Goal: Task Accomplishment & Management: Manage account settings

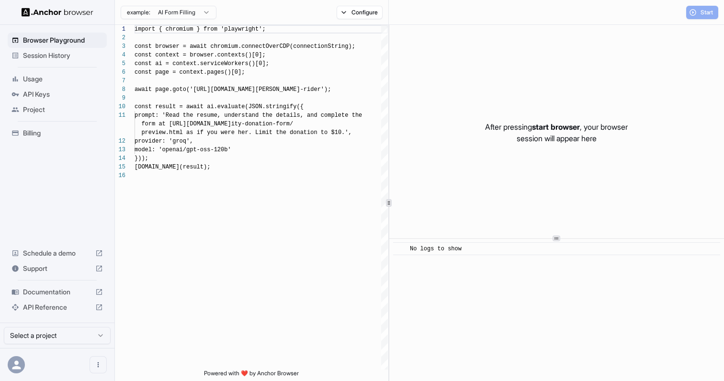
scroll to position [86, 0]
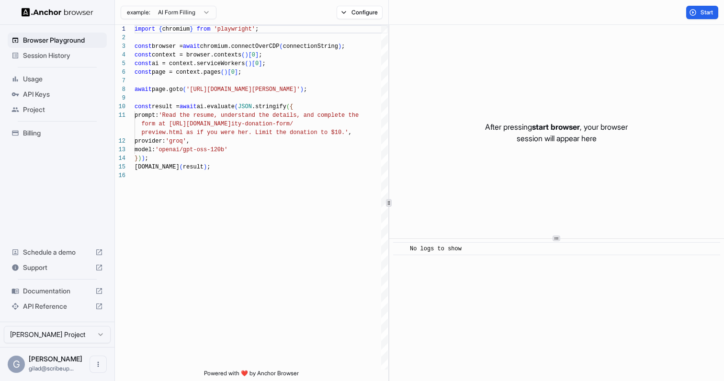
click at [62, 135] on span "Billing" at bounding box center [63, 133] width 80 height 10
